Goal: Information Seeking & Learning: Learn about a topic

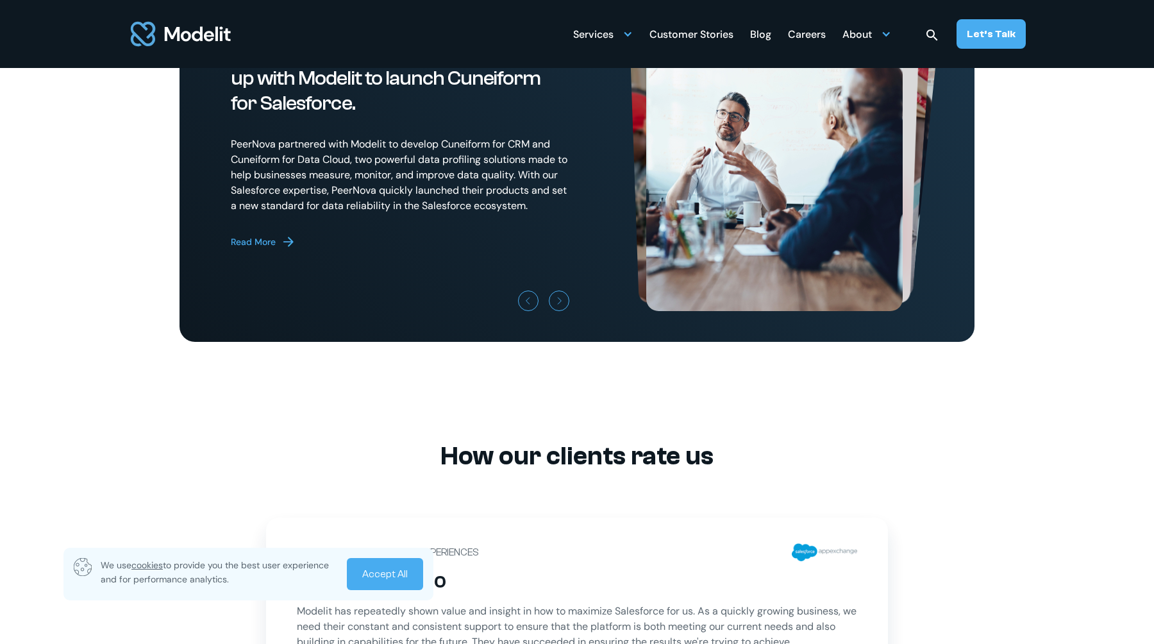
scroll to position [3719, 0]
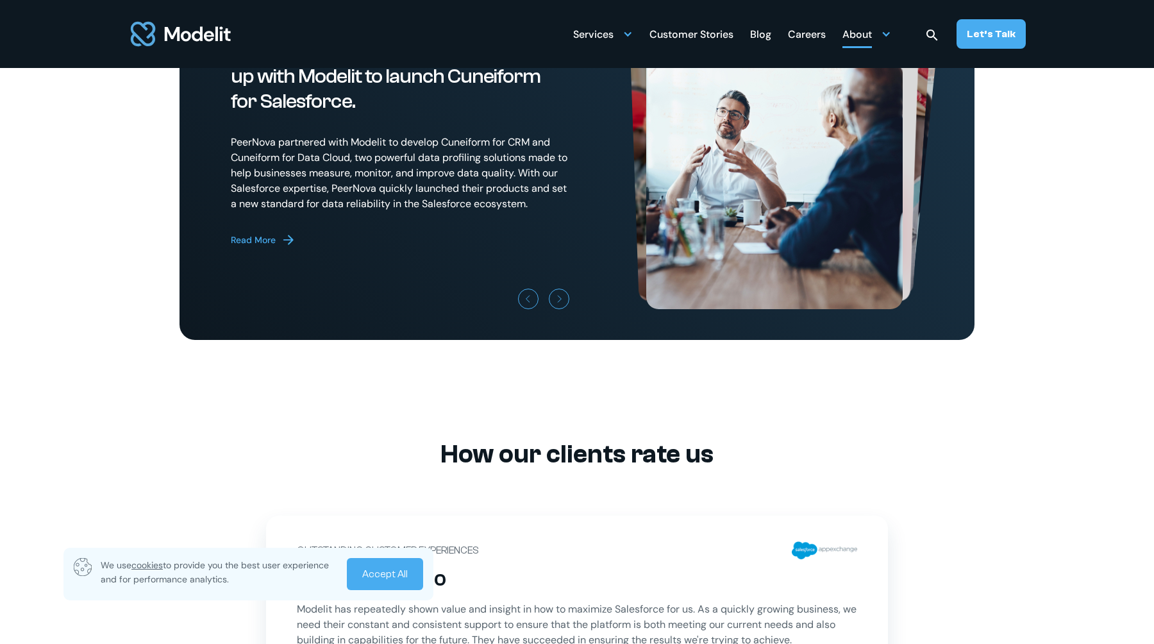
click at [859, 37] on div "About" at bounding box center [856, 35] width 29 height 25
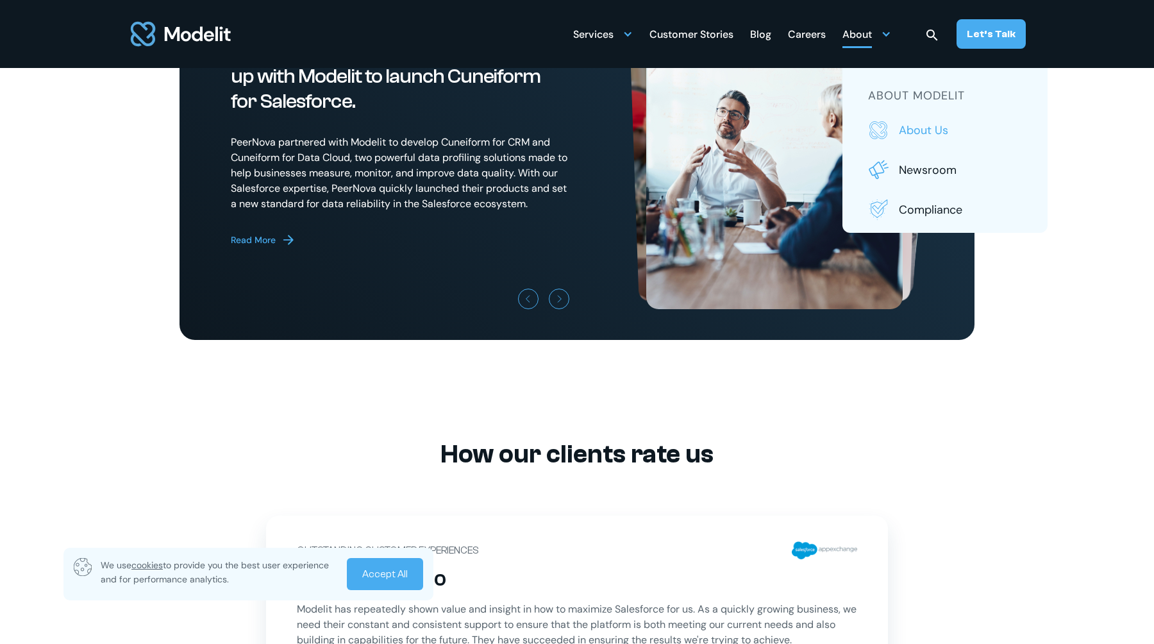
click at [935, 135] on p "About us" at bounding box center [960, 130] width 123 height 17
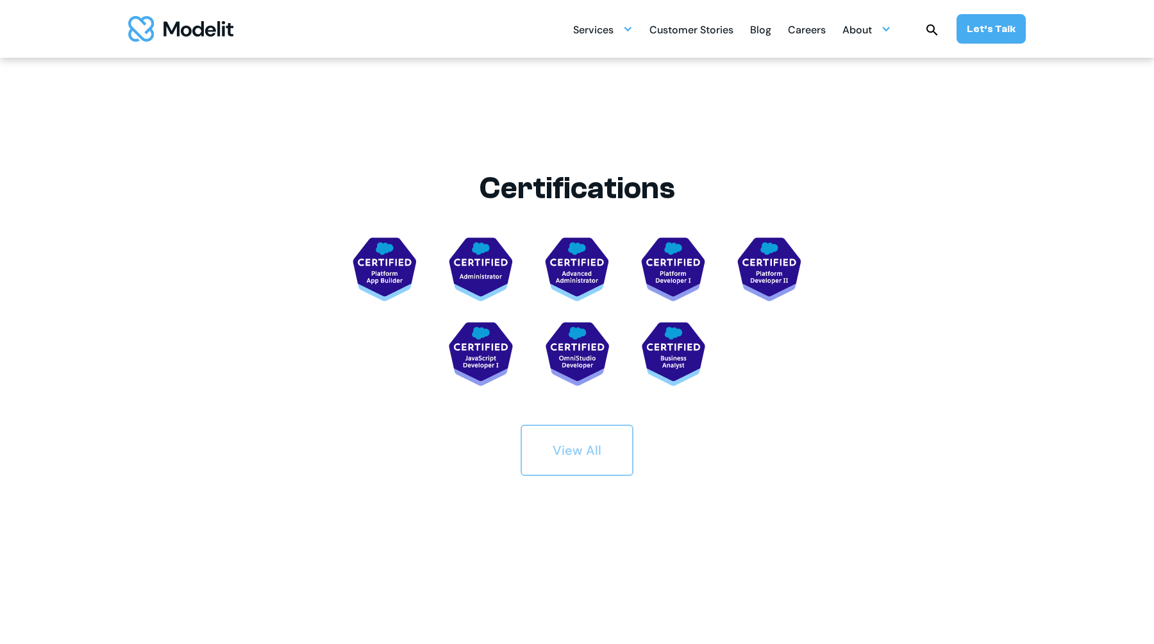
scroll to position [2312, 0]
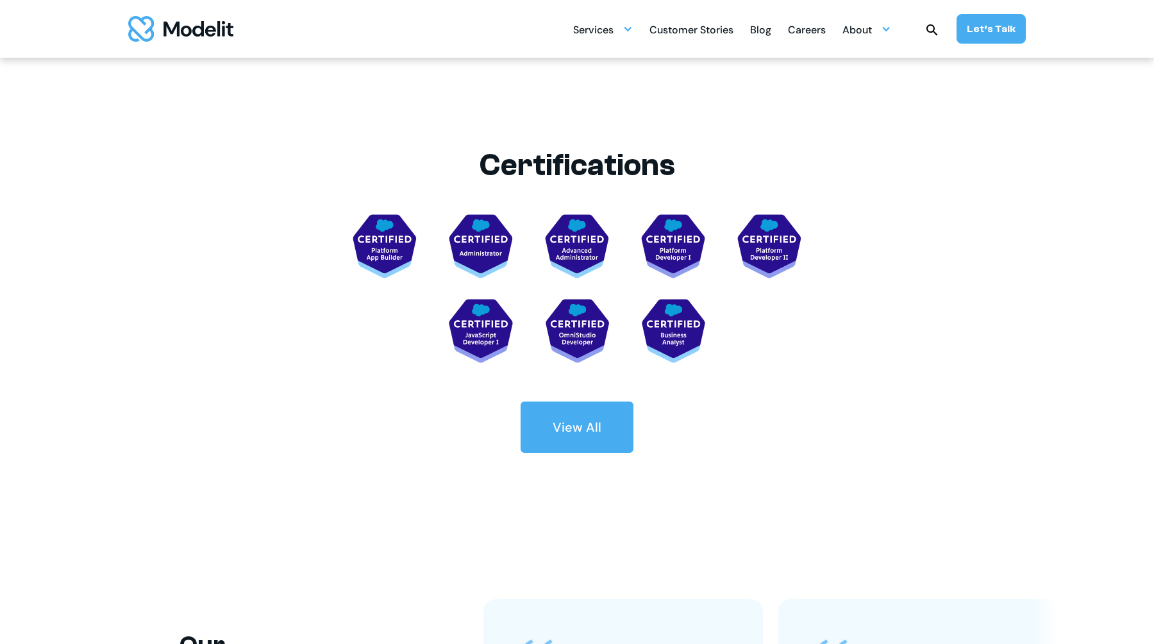
click at [571, 429] on div "View All" at bounding box center [577, 427] width 49 height 18
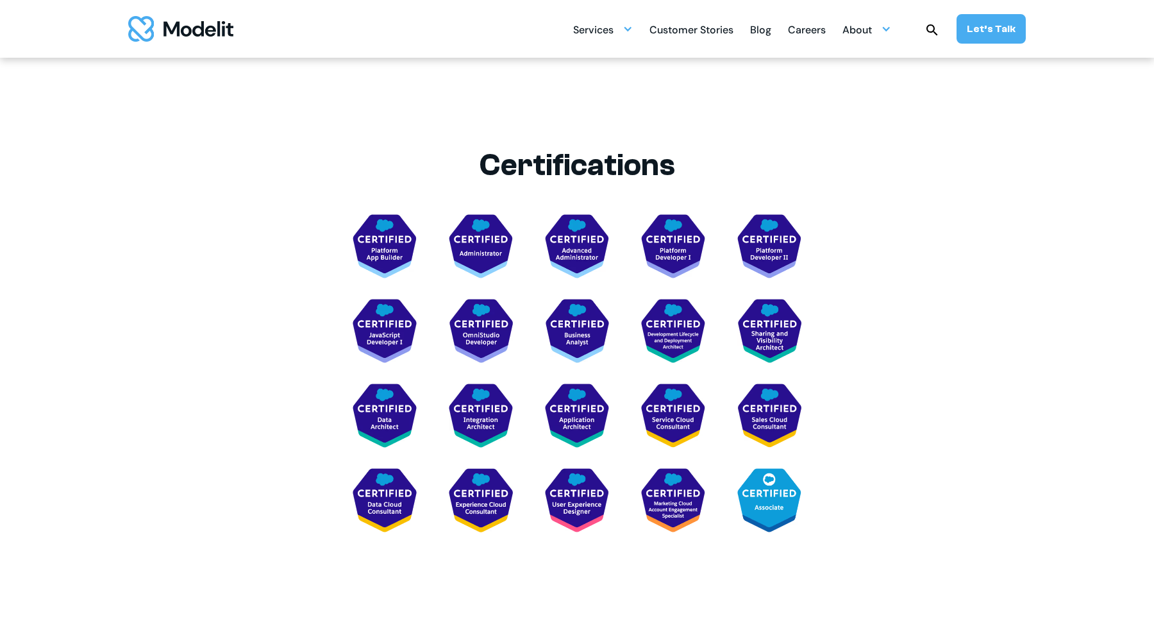
drag, startPoint x: 497, startPoint y: 505, endPoint x: 558, endPoint y: 487, distance: 64.1
click at [497, 505] on img at bounding box center [481, 500] width 64 height 64
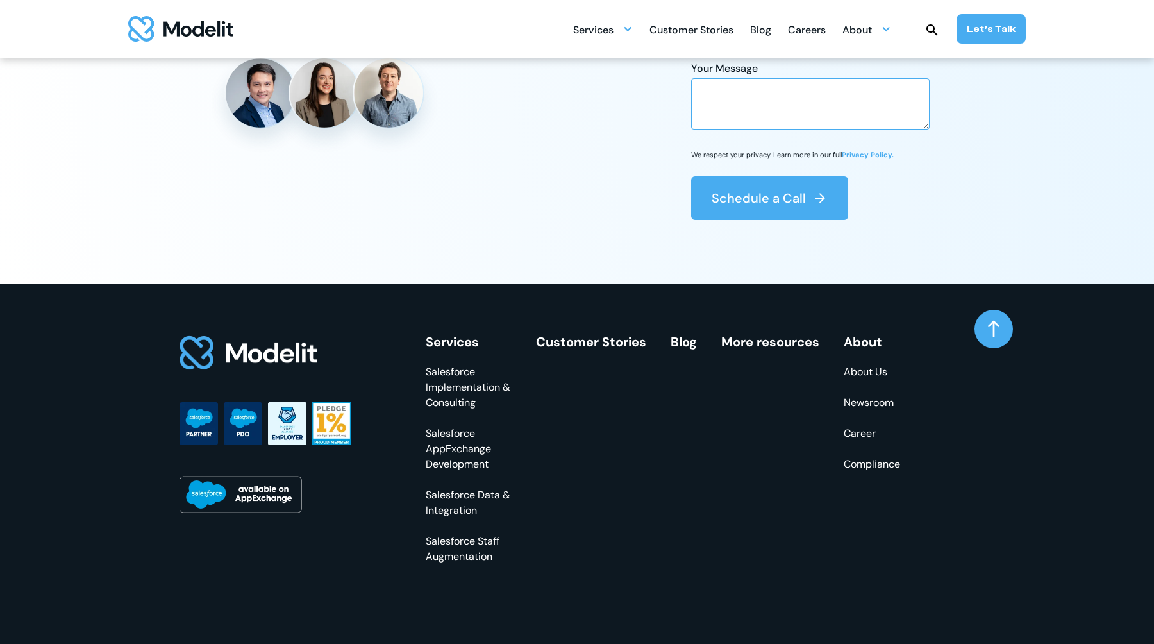
scroll to position [3720, 0]
